Goal: Task Accomplishment & Management: Complete application form

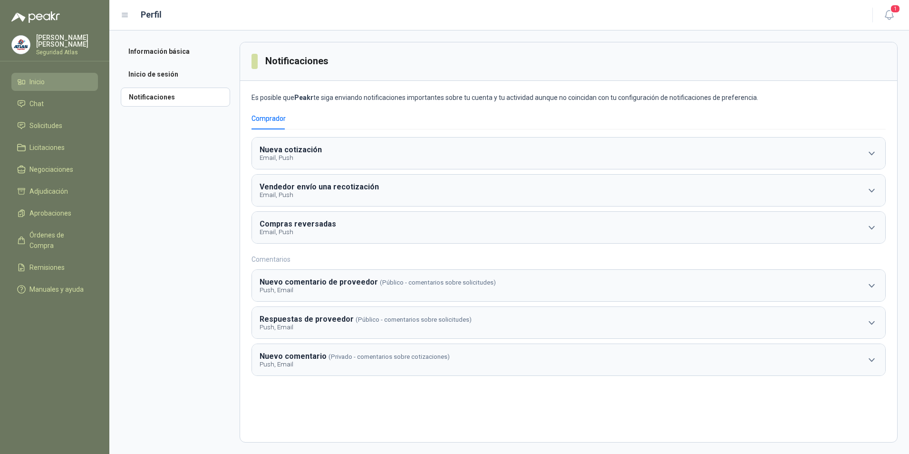
click at [53, 79] on li "Inicio" at bounding box center [54, 82] width 75 height 10
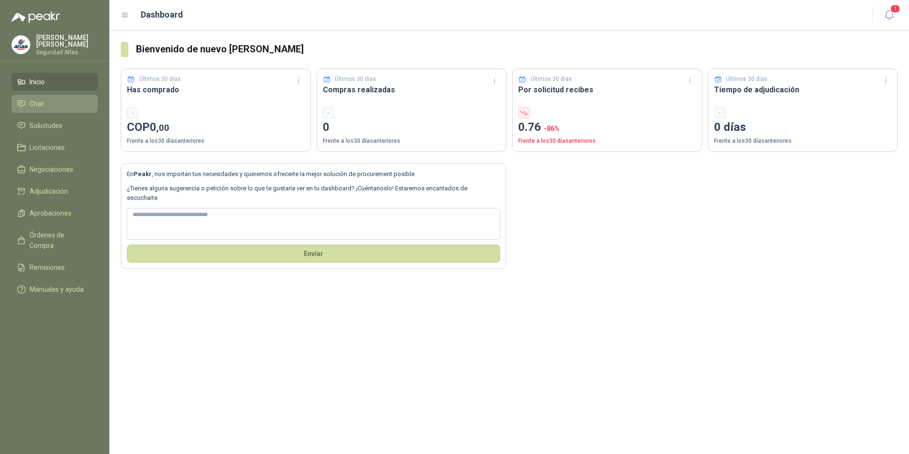
click at [42, 101] on span "Chat" at bounding box center [36, 103] width 14 height 10
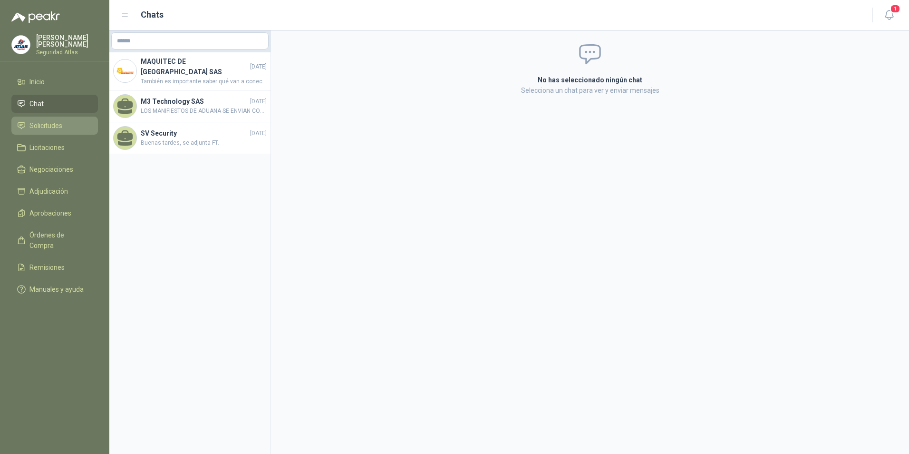
click at [39, 120] on span "Solicitudes" at bounding box center [45, 125] width 33 height 10
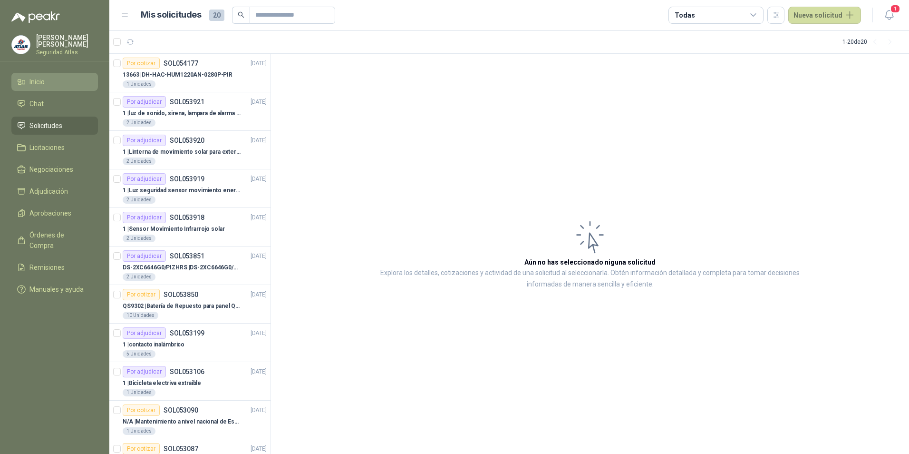
click at [43, 80] on span "Inicio" at bounding box center [36, 82] width 15 height 10
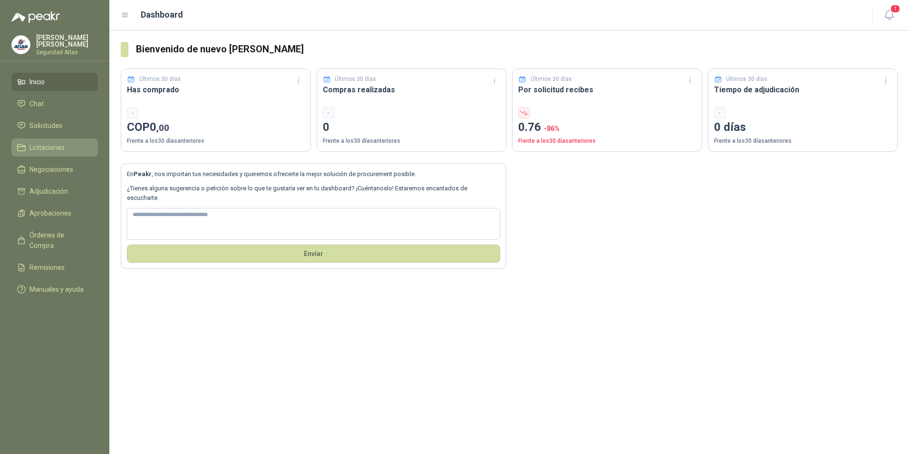
click at [31, 144] on span "Licitaciones" at bounding box center [46, 147] width 35 height 10
click at [43, 126] on span "Solicitudes" at bounding box center [45, 125] width 33 height 10
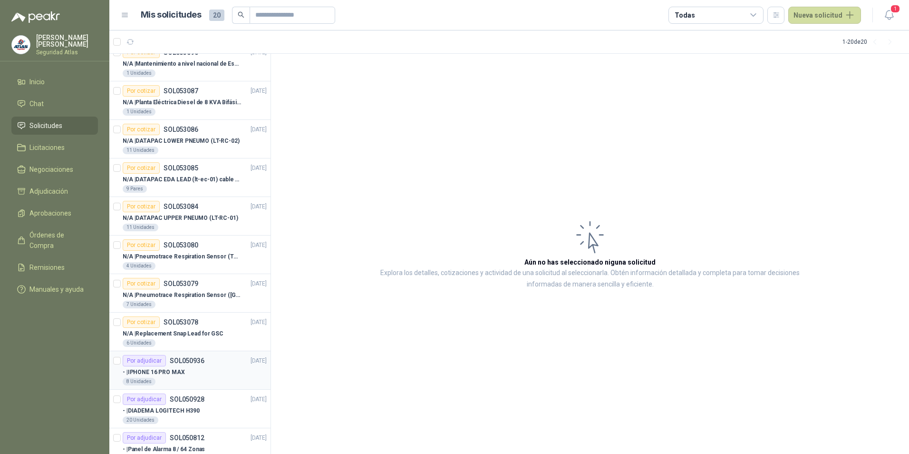
scroll to position [380, 0]
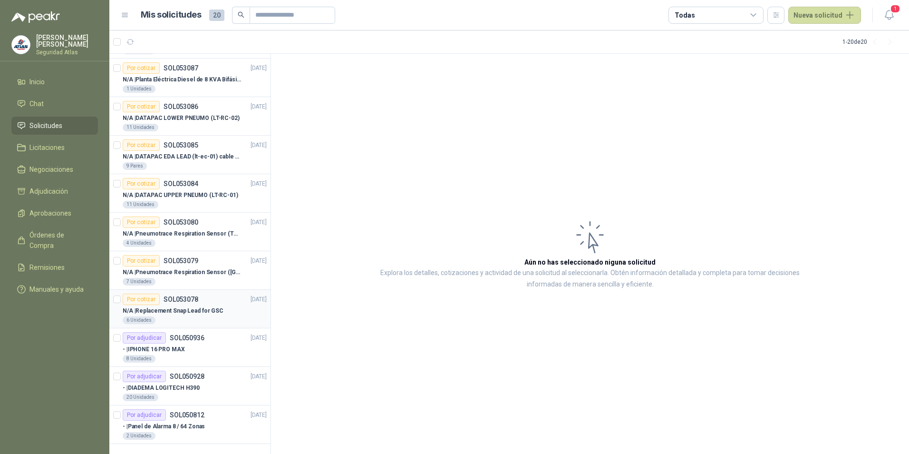
click at [182, 299] on p "SOL053078" at bounding box center [181, 299] width 35 height 7
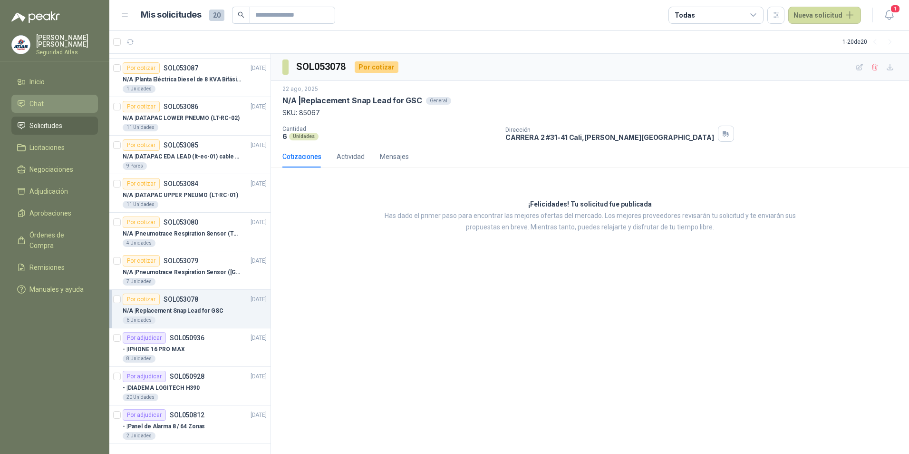
click at [45, 106] on li "Chat" at bounding box center [54, 103] width 75 height 10
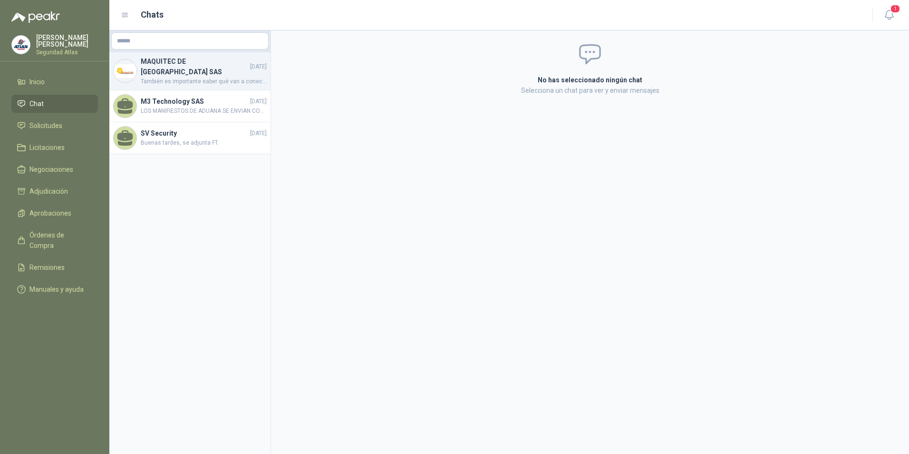
click at [183, 61] on h4 "MAQUITEC DE [GEOGRAPHIC_DATA] SAS" at bounding box center [194, 66] width 107 height 21
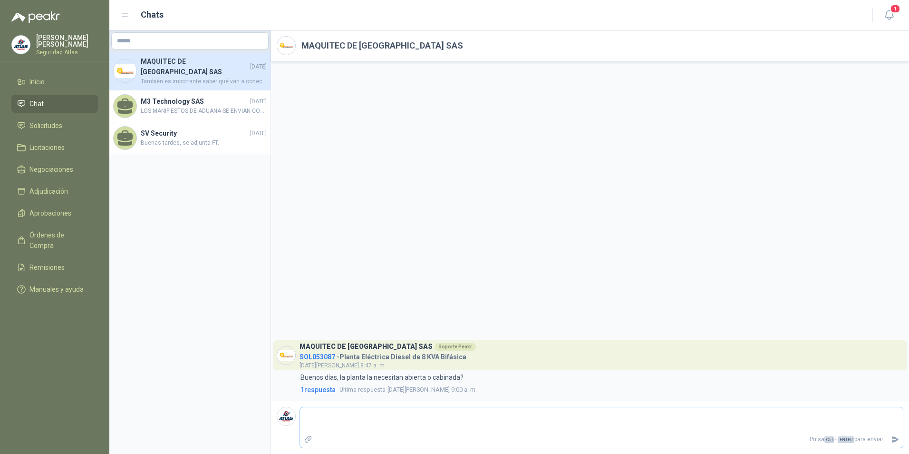
click at [340, 407] on div "Pulsa Ctrl + ENTER para enviar" at bounding box center [602, 427] width 604 height 41
click at [386, 388] on span "Ultima respuesta" at bounding box center [363, 390] width 46 height 10
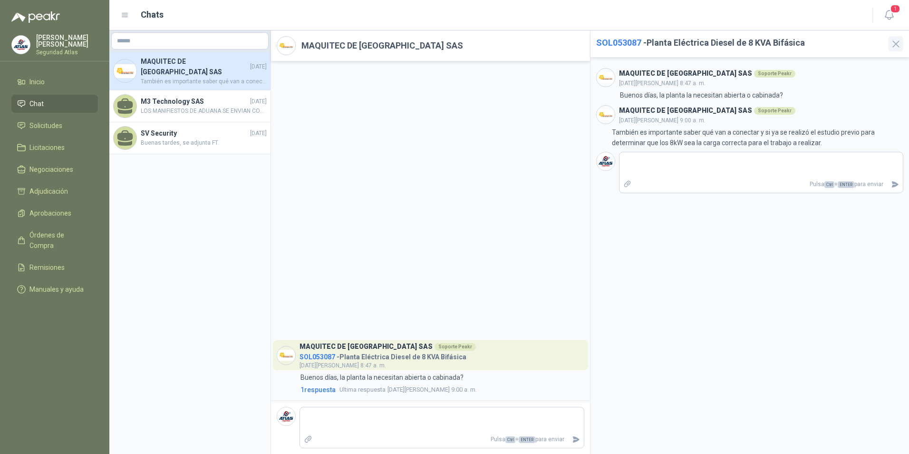
click at [899, 46] on icon "button" at bounding box center [896, 44] width 12 height 12
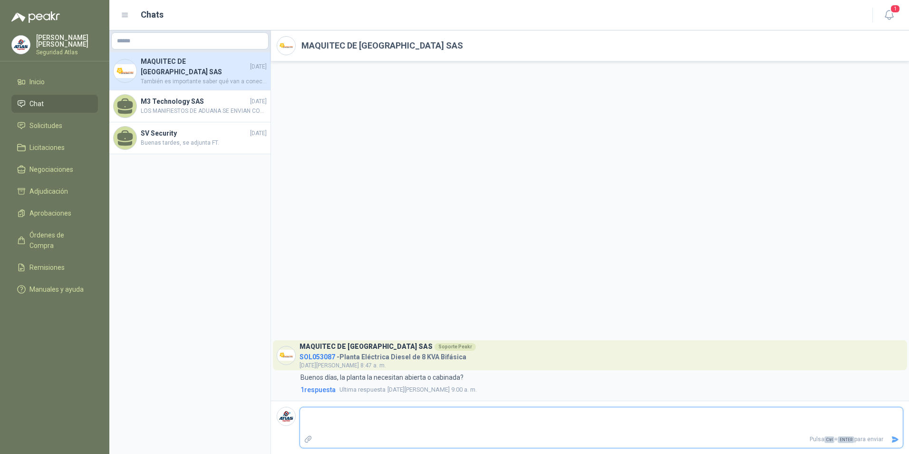
click at [371, 421] on textarea at bounding box center [601, 420] width 603 height 22
click at [401, 425] on textarea at bounding box center [601, 420] width 603 height 22
click at [375, 424] on textarea at bounding box center [601, 420] width 603 height 22
click at [349, 413] on textarea at bounding box center [601, 420] width 603 height 22
drag, startPoint x: 344, startPoint y: 416, endPoint x: 344, endPoint y: 425, distance: 9.0
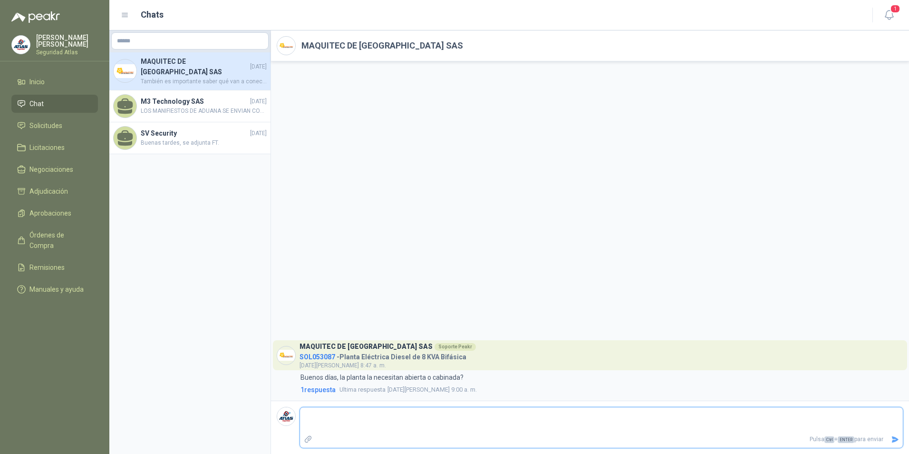
click at [343, 417] on textarea at bounding box center [601, 420] width 603 height 22
click at [348, 426] on textarea at bounding box center [601, 420] width 603 height 22
click at [311, 389] on span "1 respuesta" at bounding box center [318, 389] width 35 height 10
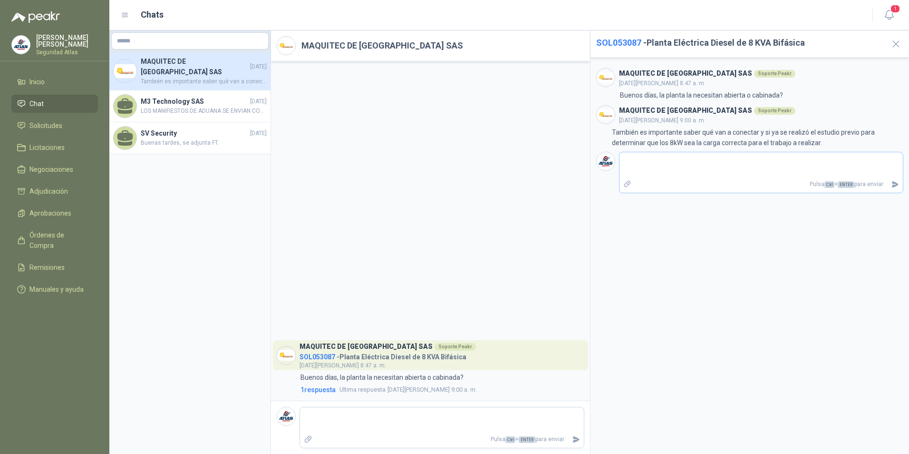
click at [700, 163] on textarea at bounding box center [762, 165] width 284 height 22
click at [345, 416] on textarea at bounding box center [442, 420] width 284 height 22
drag, startPoint x: 709, startPoint y: 43, endPoint x: 721, endPoint y: 43, distance: 11.9
click at [721, 43] on h2 "SOL053087 - Planta Eléctrica Diesel de 8 KVA Bifásica" at bounding box center [739, 42] width 287 height 13
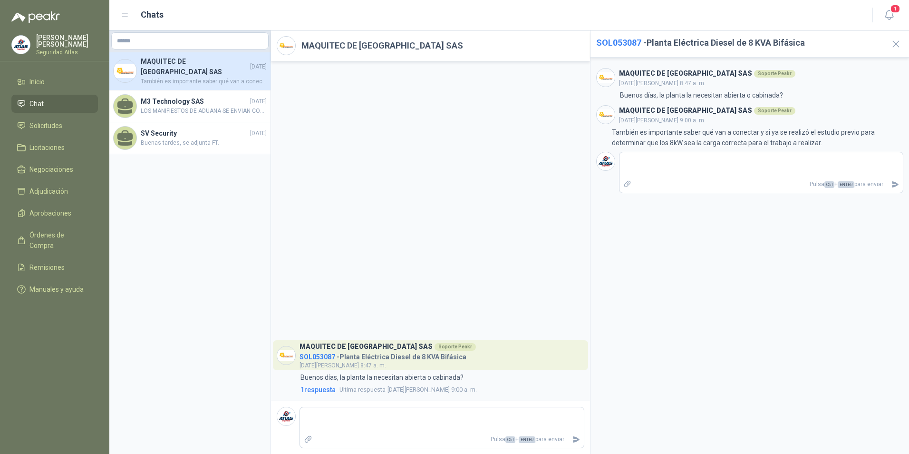
click at [687, 45] on h2 "SOL053087 - Planta Eléctrica Diesel de 8 KVA Bifásica" at bounding box center [739, 42] width 287 height 13
drag, startPoint x: 649, startPoint y: 42, endPoint x: 656, endPoint y: 42, distance: 7.1
click at [654, 42] on h2 "SOL053087 - Planta Eléctrica Diesel de 8 KVA Bifásica" at bounding box center [739, 42] width 287 height 13
drag, startPoint x: 656, startPoint y: 42, endPoint x: 783, endPoint y: 42, distance: 126.5
click at [783, 42] on h2 "SOL053087 - Planta Eléctrica Diesel de 8 KVA Bifásica" at bounding box center [739, 42] width 287 height 13
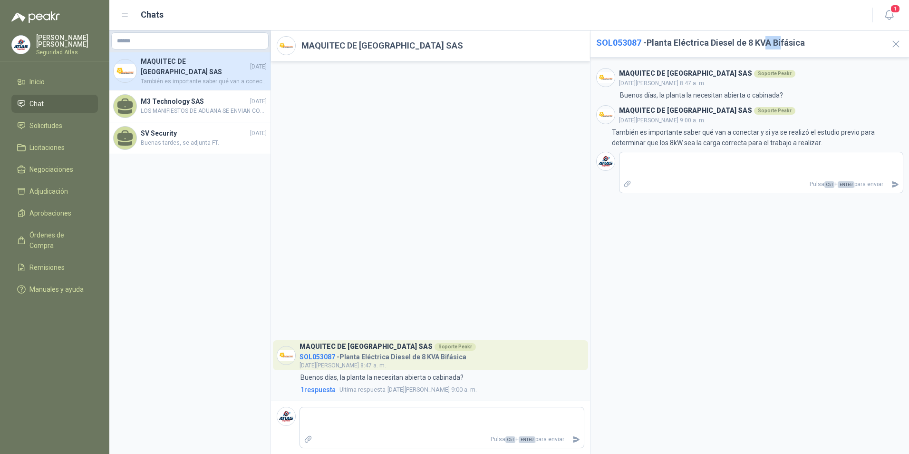
copy h2 "A Bi"
click at [754, 71] on div "Soporte Peakr" at bounding box center [774, 74] width 41 height 8
click at [671, 81] on span "[DATE][PERSON_NAME] 8:47 a. m." at bounding box center [662, 83] width 87 height 7
drag, startPoint x: 355, startPoint y: 418, endPoint x: 343, endPoint y: 391, distance: 29.2
click at [355, 418] on textarea at bounding box center [442, 420] width 284 height 22
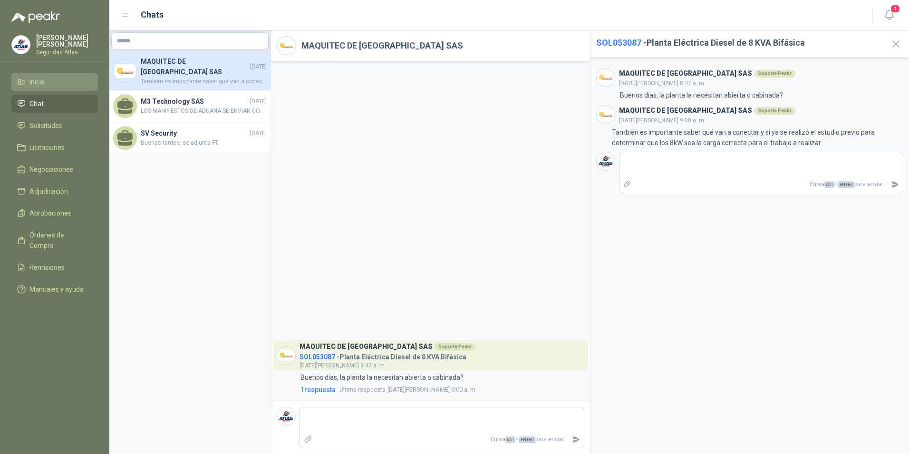
click at [47, 82] on li "Inicio" at bounding box center [54, 82] width 75 height 10
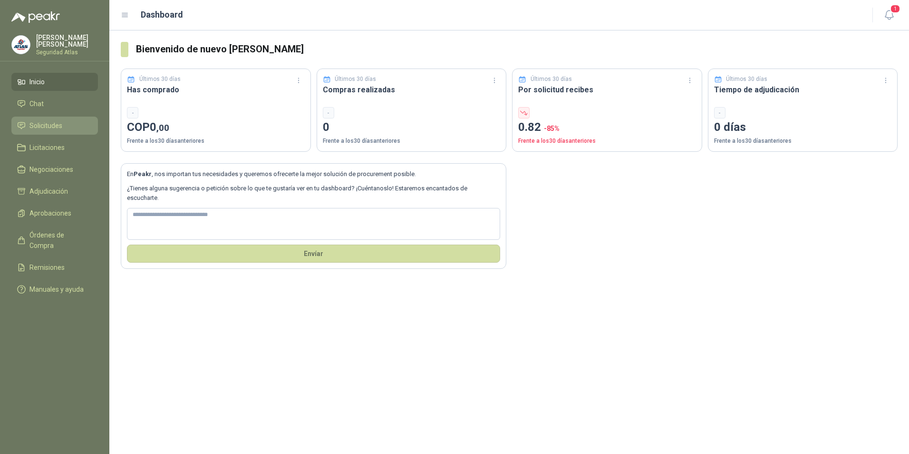
click at [28, 120] on li "Solicitudes" at bounding box center [54, 125] width 75 height 10
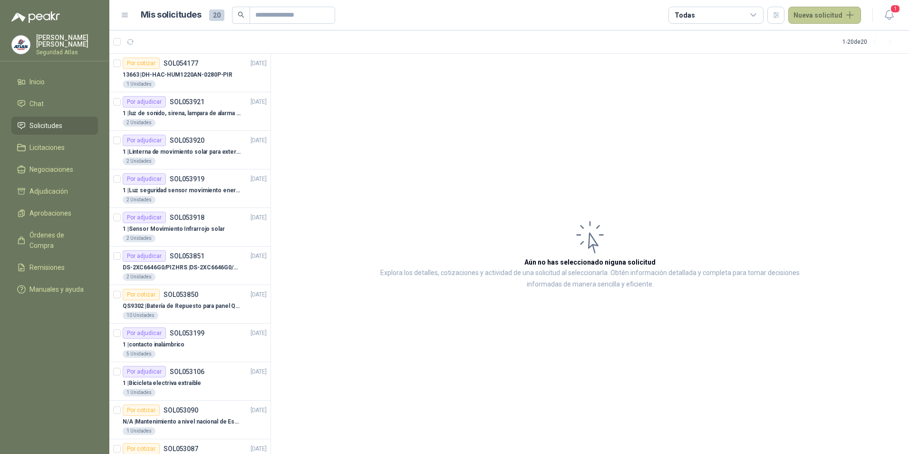
click at [828, 17] on button "Nueva solicitud" at bounding box center [824, 15] width 73 height 17
click at [824, 39] on link "Solicitud" at bounding box center [836, 38] width 81 height 17
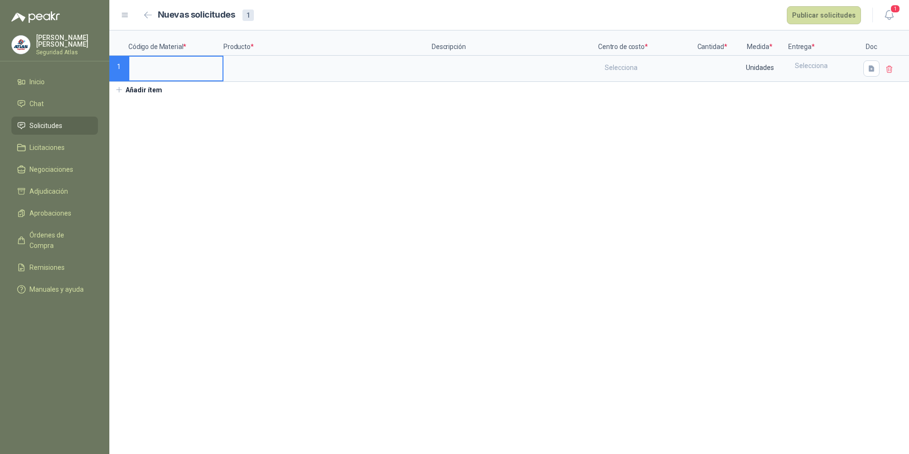
click at [150, 72] on input at bounding box center [175, 66] width 93 height 19
click at [134, 89] on button "Añadir ítem" at bounding box center [138, 90] width 58 height 16
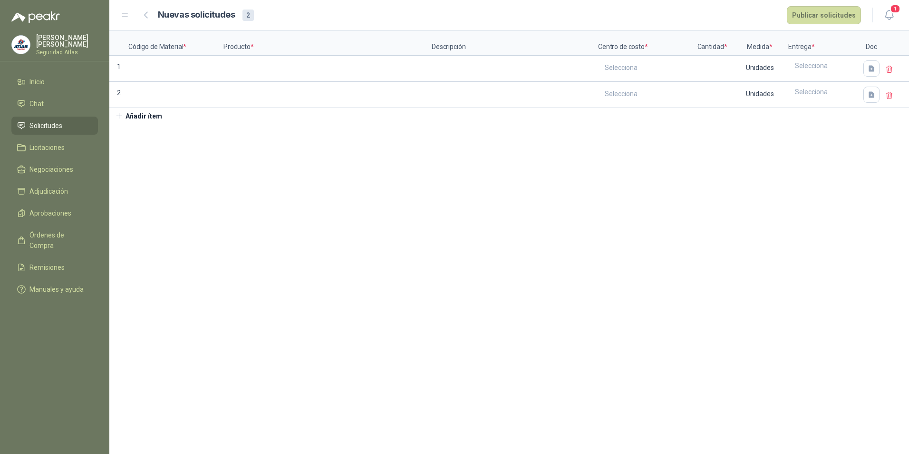
click at [131, 115] on button "Añadir ítem" at bounding box center [138, 116] width 58 height 16
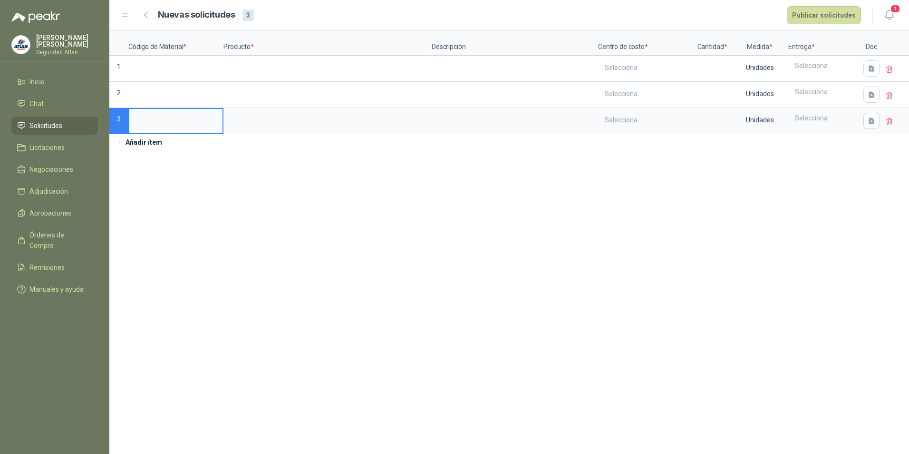
click at [37, 125] on span "Solicitudes" at bounding box center [45, 125] width 33 height 10
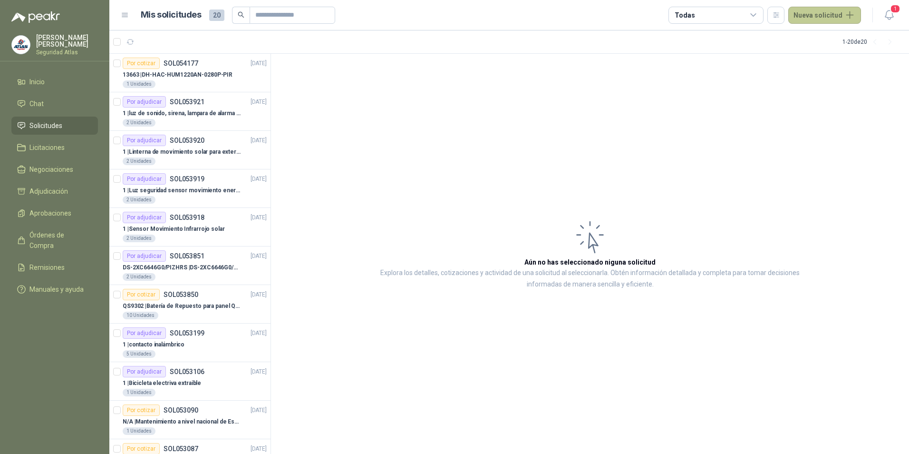
click at [837, 13] on button "Nueva solicitud" at bounding box center [824, 15] width 73 height 17
click at [823, 57] on link "Solicitud grupal" at bounding box center [836, 54] width 81 height 17
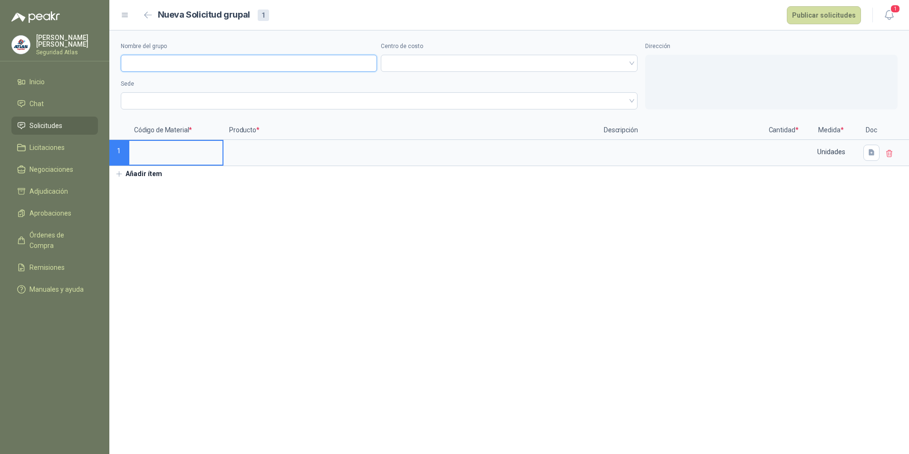
click at [219, 59] on input "Nombre del grupo" at bounding box center [249, 63] width 256 height 17
click at [407, 61] on span at bounding box center [509, 63] width 245 height 14
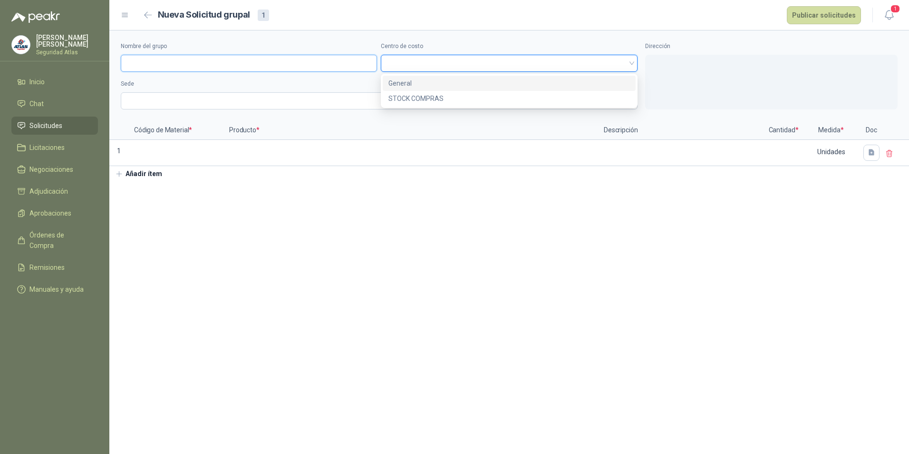
click at [281, 64] on input "Nombre del grupo" at bounding box center [249, 63] width 256 height 17
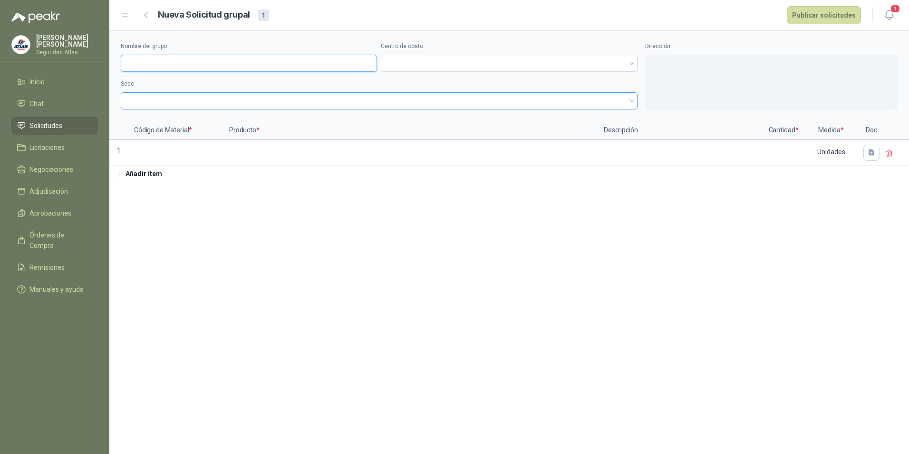
click at [235, 97] on span at bounding box center [379, 101] width 506 height 14
click at [167, 97] on span at bounding box center [379, 101] width 506 height 14
click at [46, 122] on span "Solicitudes" at bounding box center [45, 125] width 33 height 10
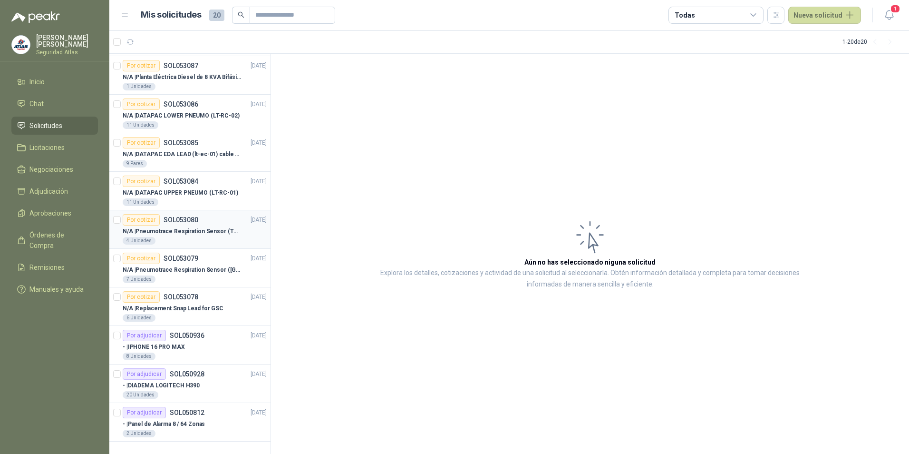
scroll to position [383, 0]
click at [171, 297] on p "SOL053078" at bounding box center [181, 296] width 35 height 7
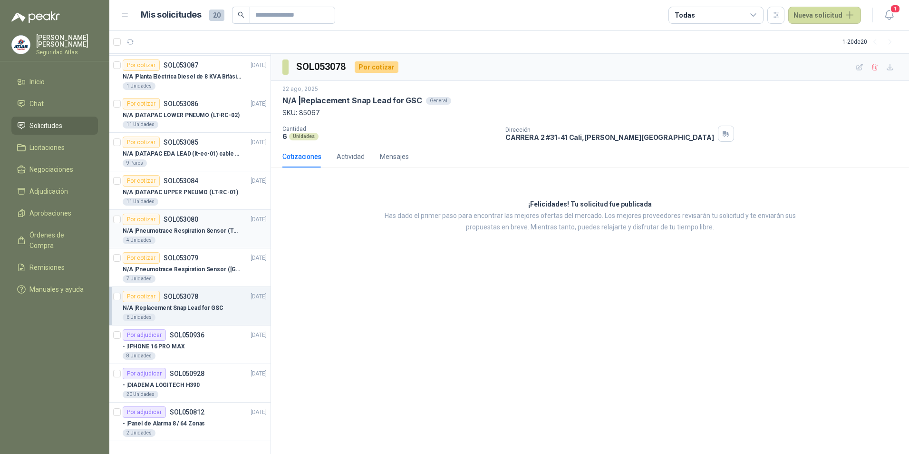
click at [177, 226] on p "N/A | Pneumotrace Respiration Sensor (THOR)" at bounding box center [182, 230] width 118 height 9
click at [179, 191] on p "N/A | DATAPAC UPPER PNEUMO (LT-RC-01)" at bounding box center [181, 192] width 116 height 9
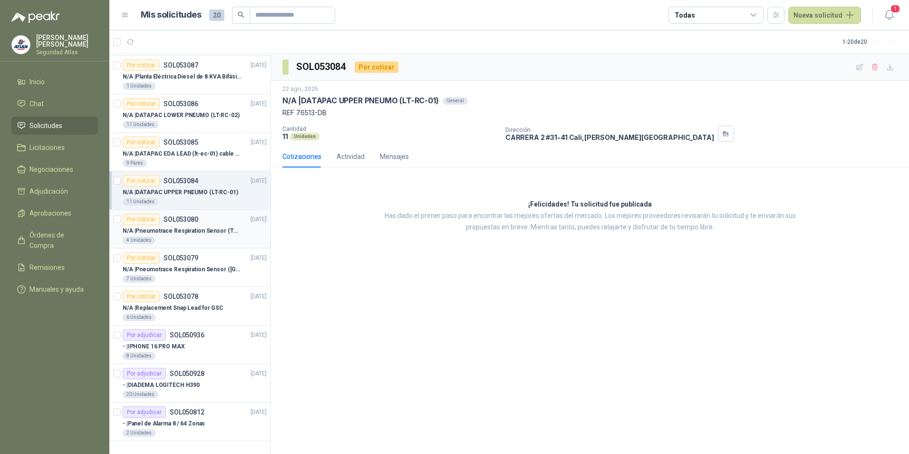
click at [188, 231] on p "N/A | Pneumotrace Respiration Sensor (THOR)" at bounding box center [182, 230] width 118 height 9
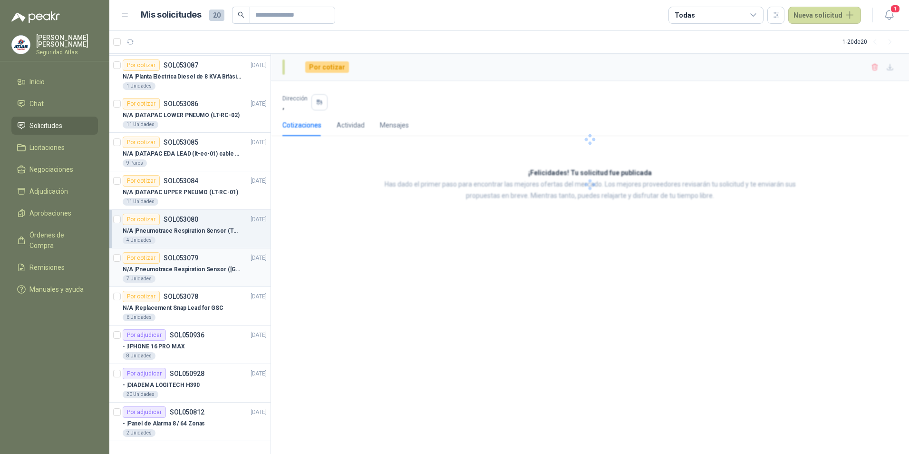
click at [169, 267] on p "N/A | Pneumotrace Respiration Sensor ([GEOGRAPHIC_DATA])" at bounding box center [182, 269] width 118 height 9
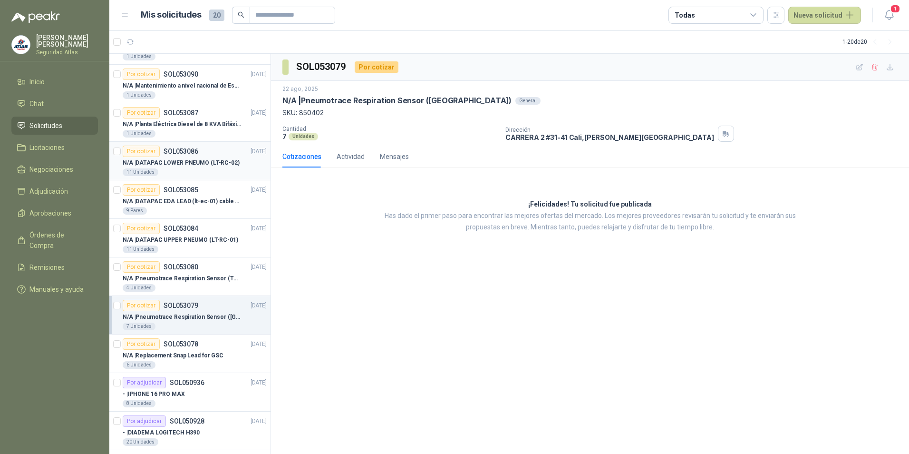
scroll to position [288, 0]
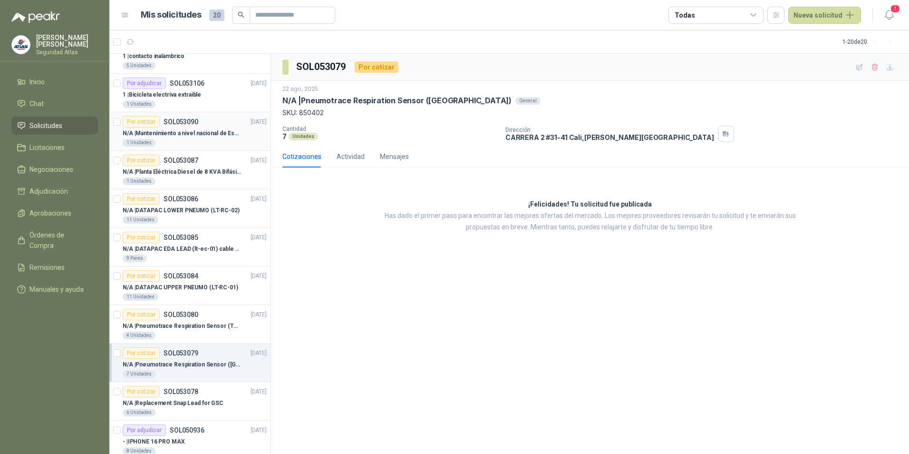
click at [183, 135] on p "N/A | Mantenimiento a nivel nacional de Esclusas de Seguridad" at bounding box center [182, 133] width 118 height 9
